Goal: Transaction & Acquisition: Purchase product/service

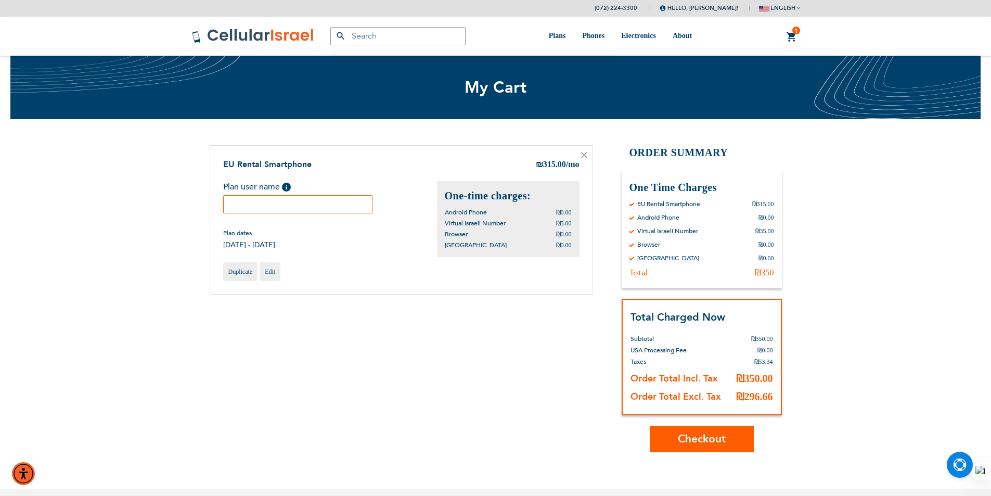
click at [318, 200] on input "text" at bounding box center [298, 204] width 150 height 18
type input "s"
type input "Sarah Leba"
click at [337, 255] on div "EU Rental Smartphone ₪ 315.00 /mo Plan user name Help Sarah Leba Plan dates ₪0.…" at bounding box center [401, 220] width 383 height 150
click at [702, 437] on span "Checkout" at bounding box center [702, 438] width 48 height 15
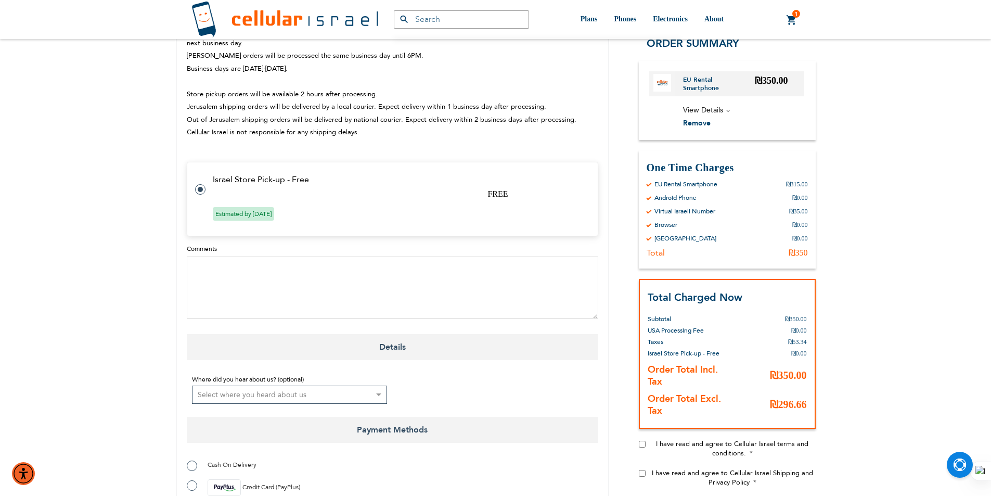
scroll to position [468, 0]
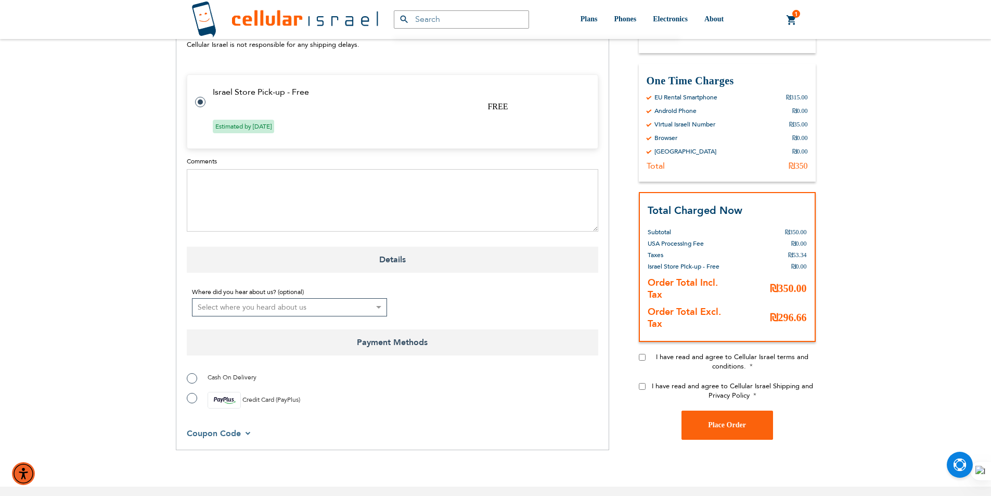
click at [189, 392] on label "Credit Card (PayPlus)" at bounding box center [243, 400] width 113 height 17
radio input "true"
click at [647, 381] on div "I have read and agree to Cellular Israel Shipping and Privacy Policy" at bounding box center [727, 395] width 177 height 29
click at [642, 354] on input "I have read and agree to Cellular Israel terms and conditions." at bounding box center [642, 357] width 7 height 7
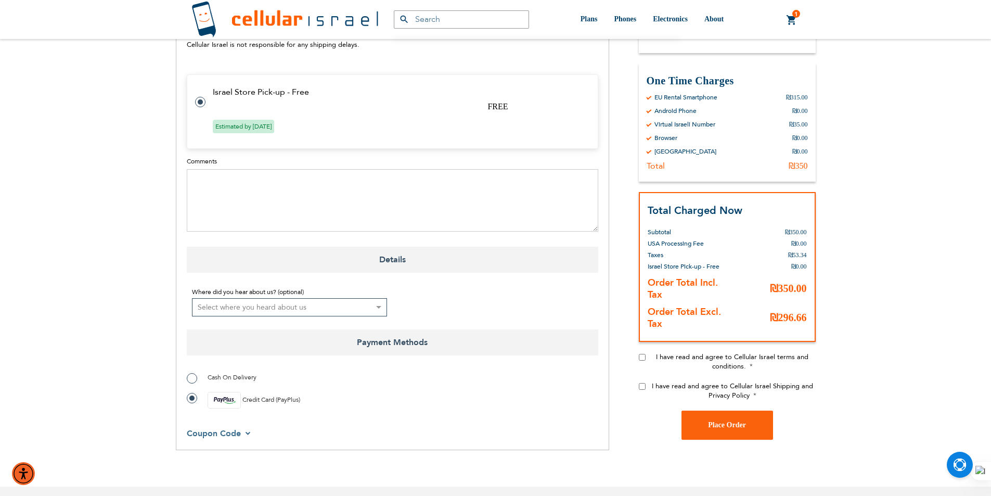
checkbox input "true"
click at [642, 383] on input "I have read and agree to Cellular Israel Shipping and Privacy Policy" at bounding box center [642, 386] width 7 height 7
checkbox input "true"
click at [747, 410] on button "Place Order" at bounding box center [727, 424] width 92 height 29
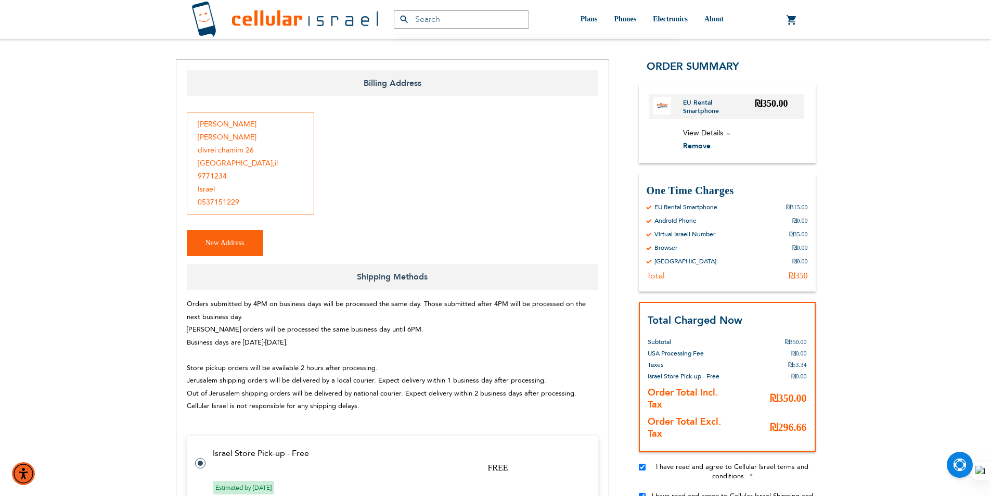
scroll to position [76, 0]
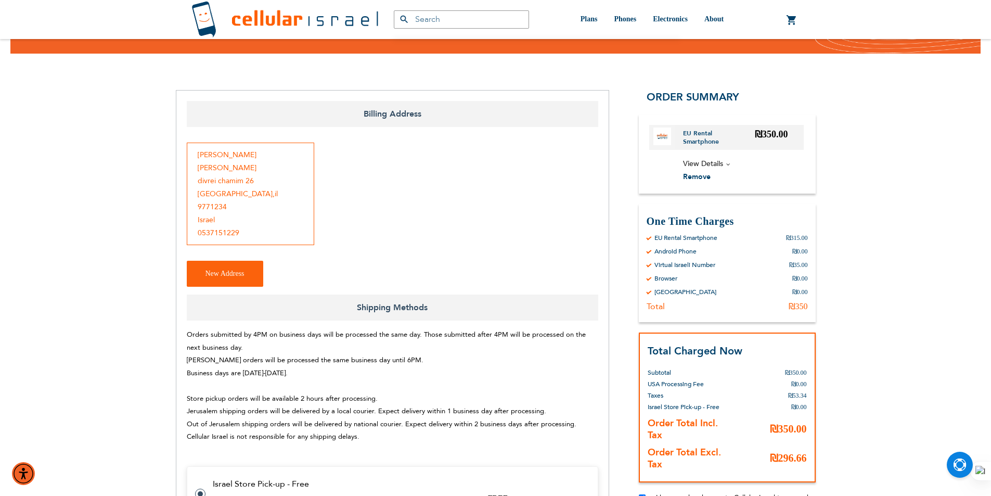
click at [203, 153] on div "michal hackel divrei chamim 26 jerusalem , il 9771234 Israel 0537151229" at bounding box center [250, 194] width 127 height 102
copy div "michal hackel"
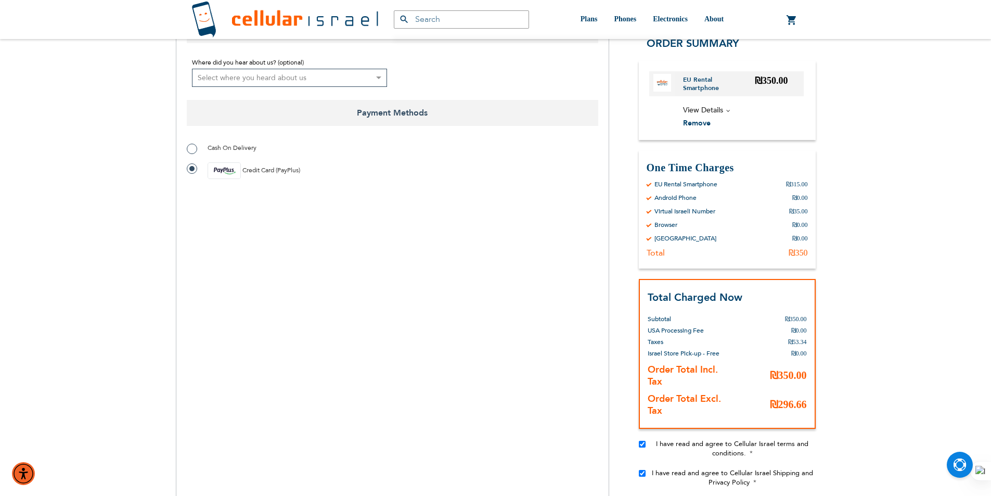
scroll to position [704, 0]
